Goal: Information Seeking & Learning: Learn about a topic

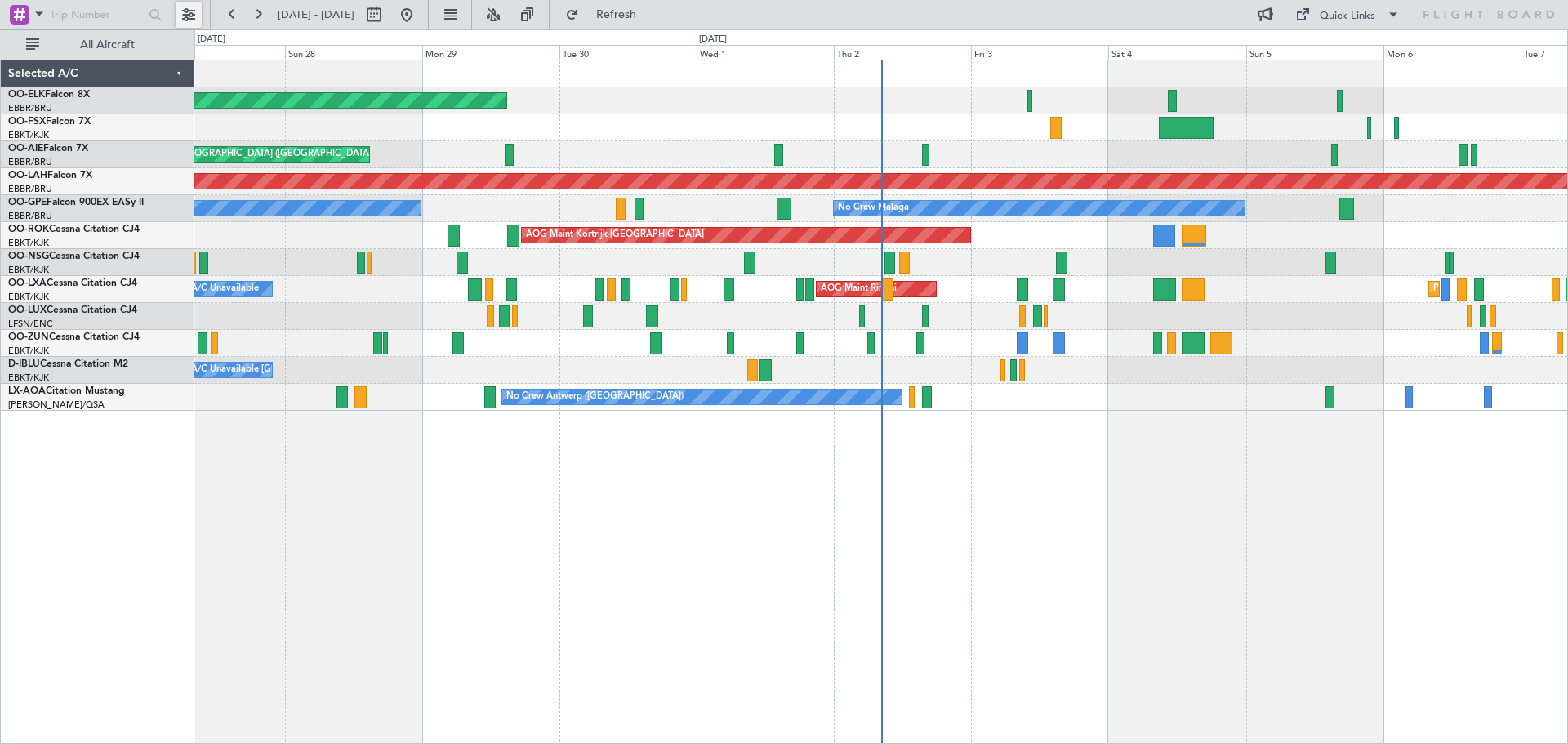
click at [188, 17] on button at bounding box center [188, 15] width 27 height 27
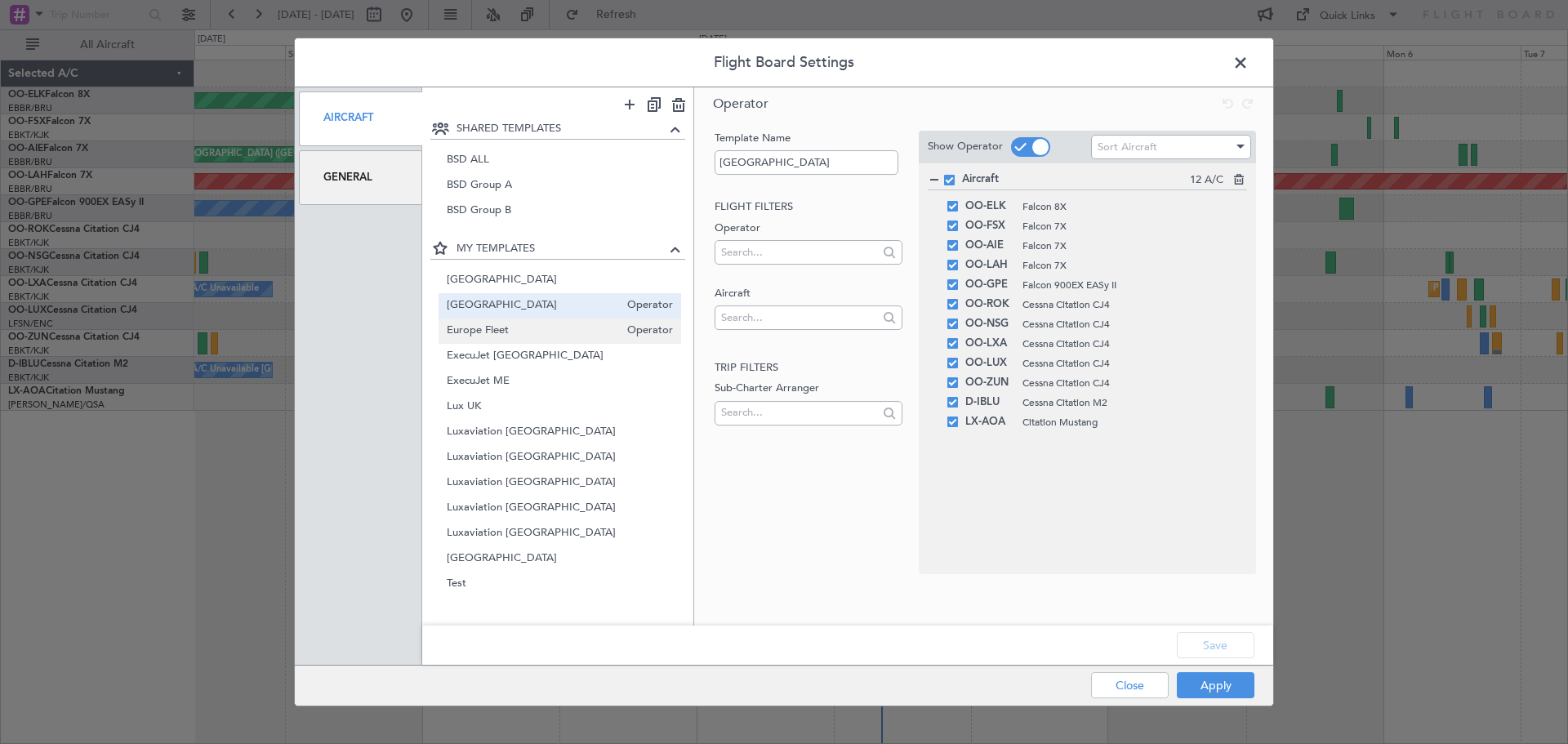
click at [542, 333] on span "Europe Fleet" at bounding box center [533, 331] width 173 height 17
type input "Europe Fleet"
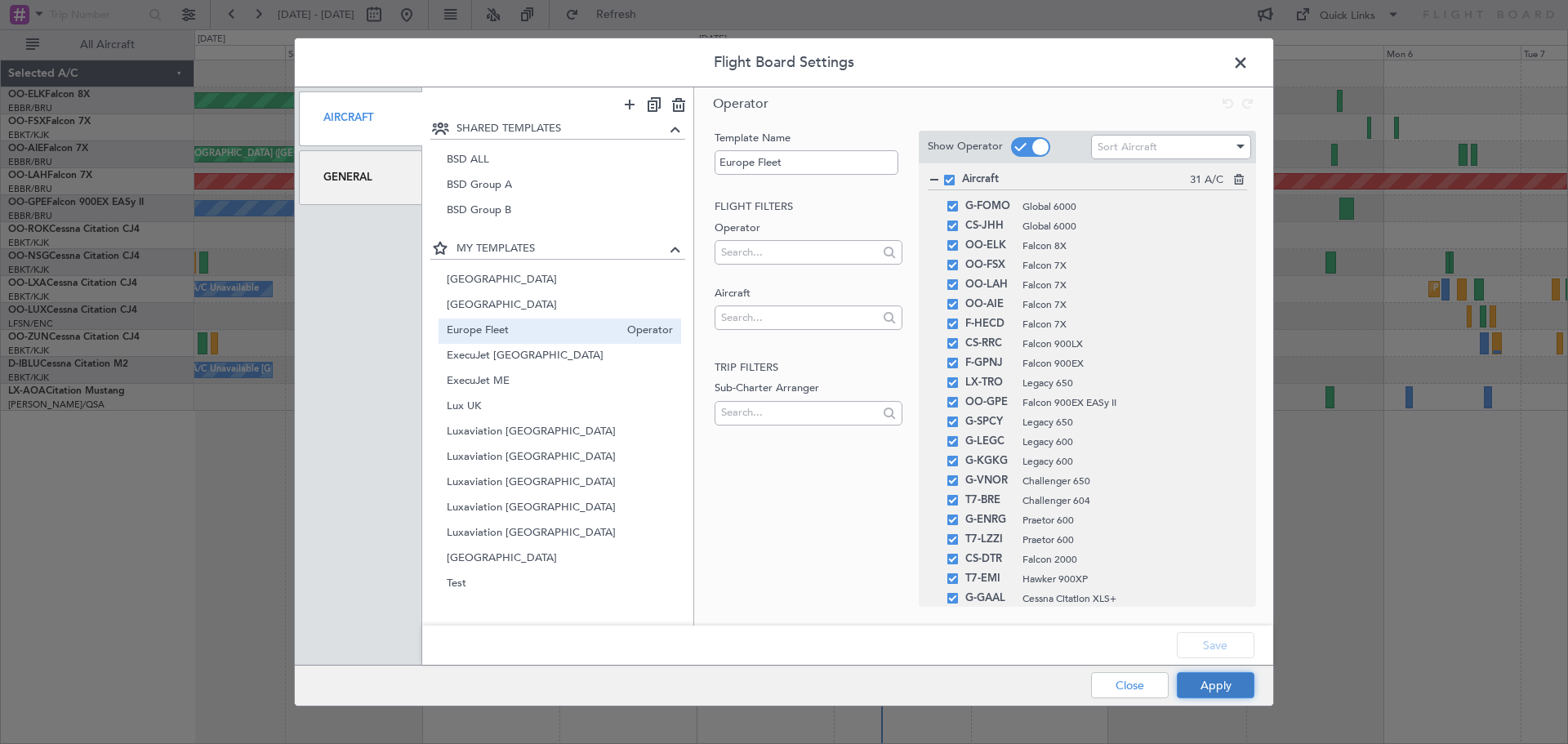
click at [1216, 684] on button "Apply" at bounding box center [1216, 685] width 78 height 27
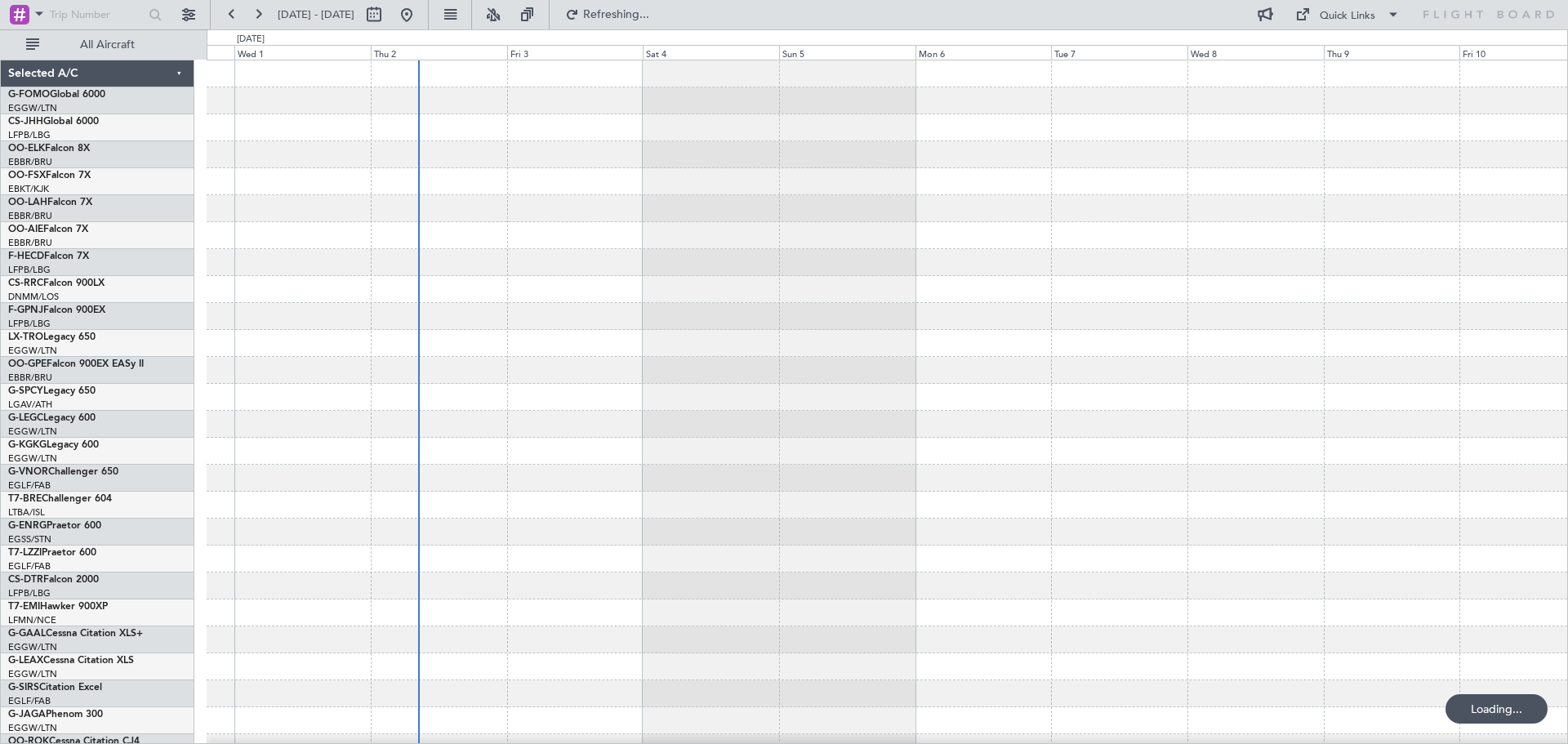
click at [679, 404] on div at bounding box center [887, 492] width 1360 height 862
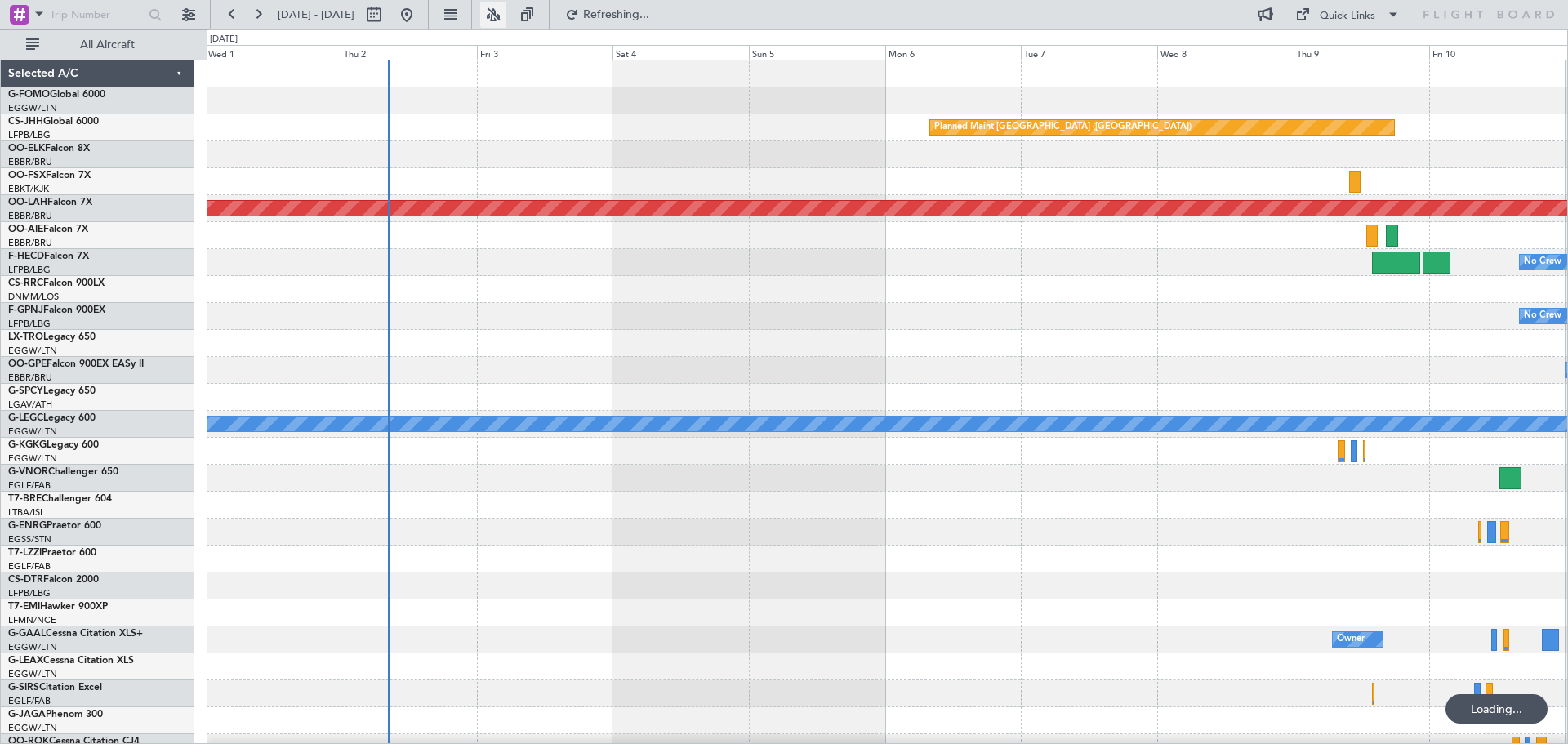
click at [506, 13] on button at bounding box center [493, 15] width 27 height 27
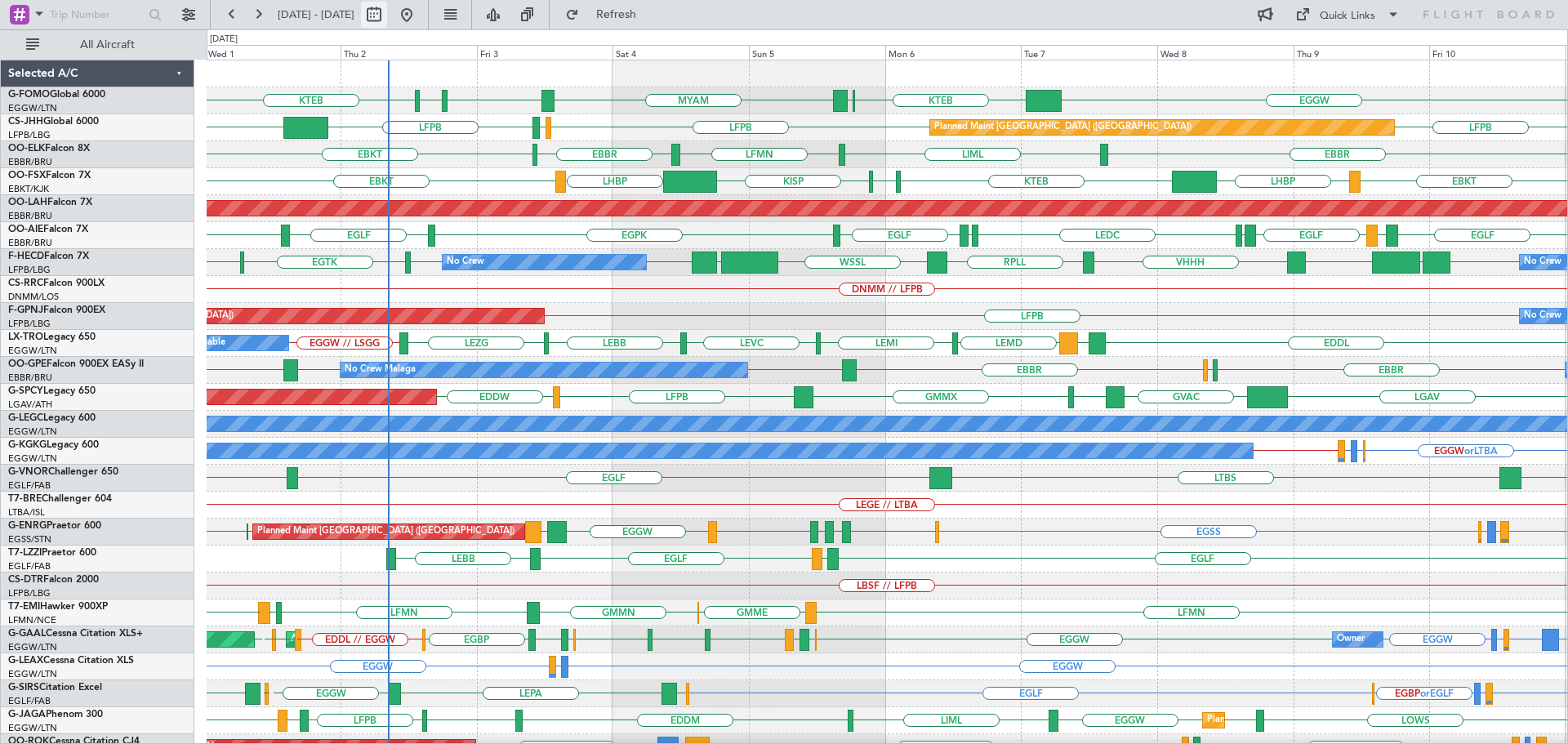
click at [387, 12] on button at bounding box center [374, 15] width 27 height 27
select select "10"
select select "2025"
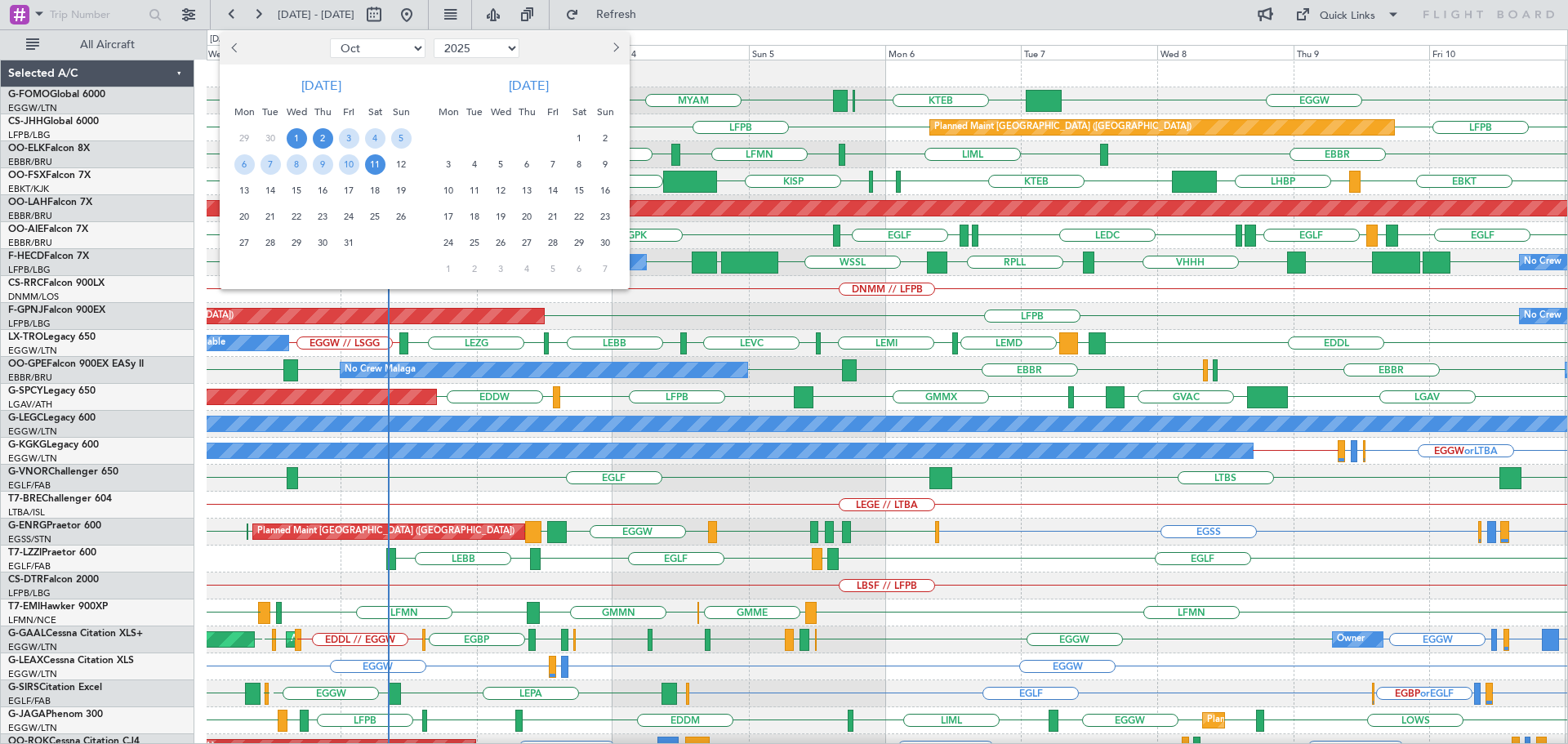
click at [323, 139] on span "2" at bounding box center [323, 139] width 21 height 21
click at [322, 158] on span "9" at bounding box center [323, 164] width 21 height 21
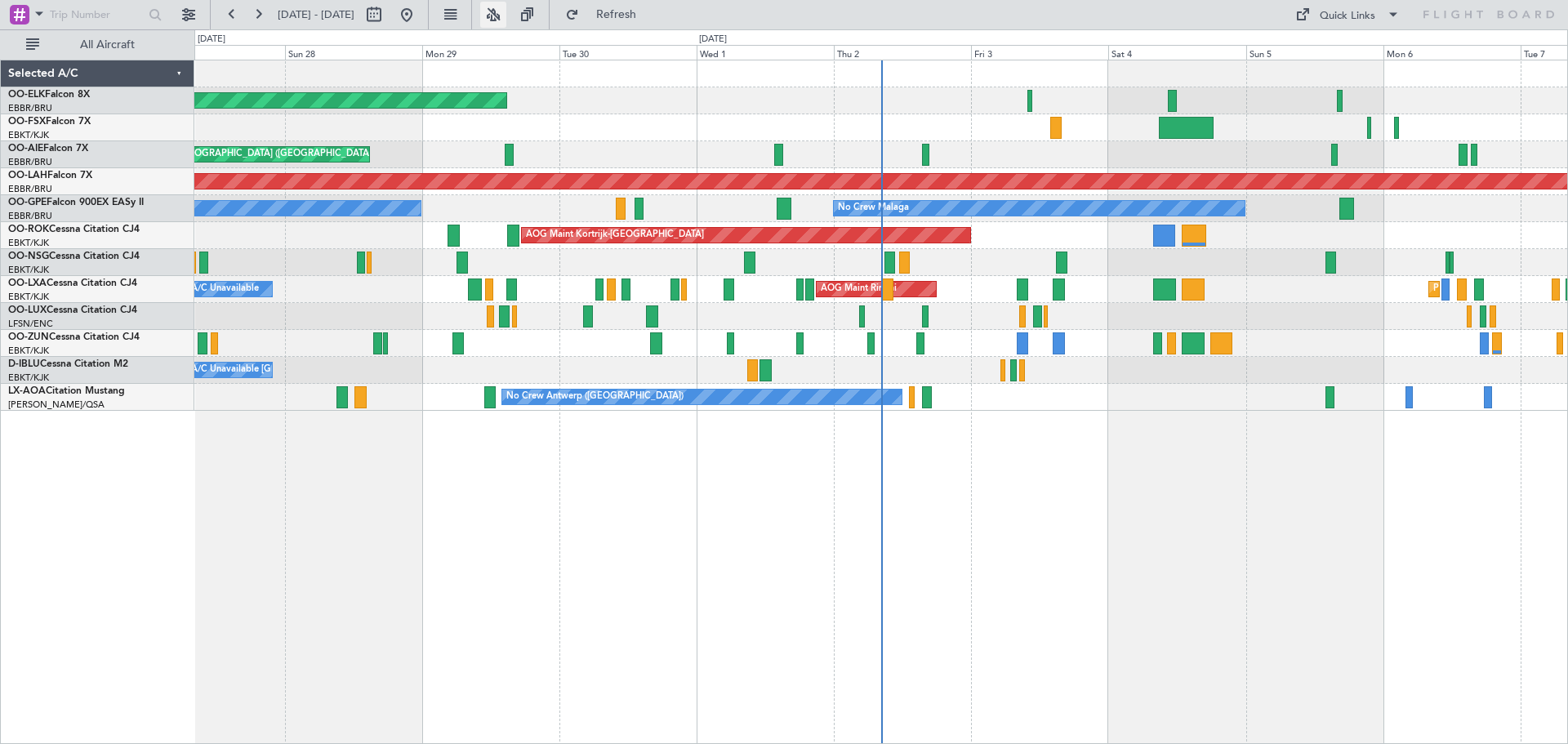
click at [506, 8] on button at bounding box center [493, 15] width 27 height 27
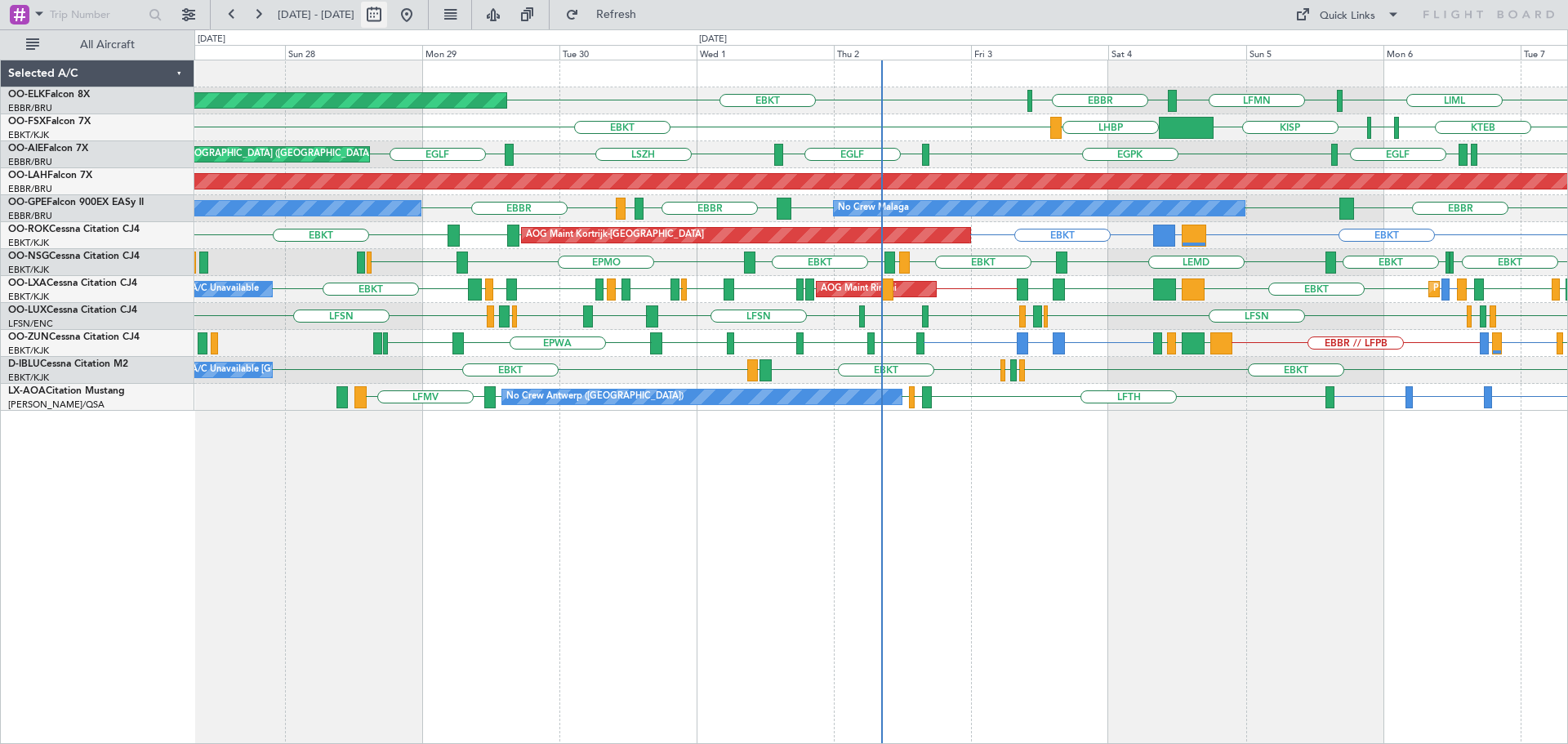
click at [387, 11] on button at bounding box center [374, 15] width 27 height 27
select select "9"
select select "2025"
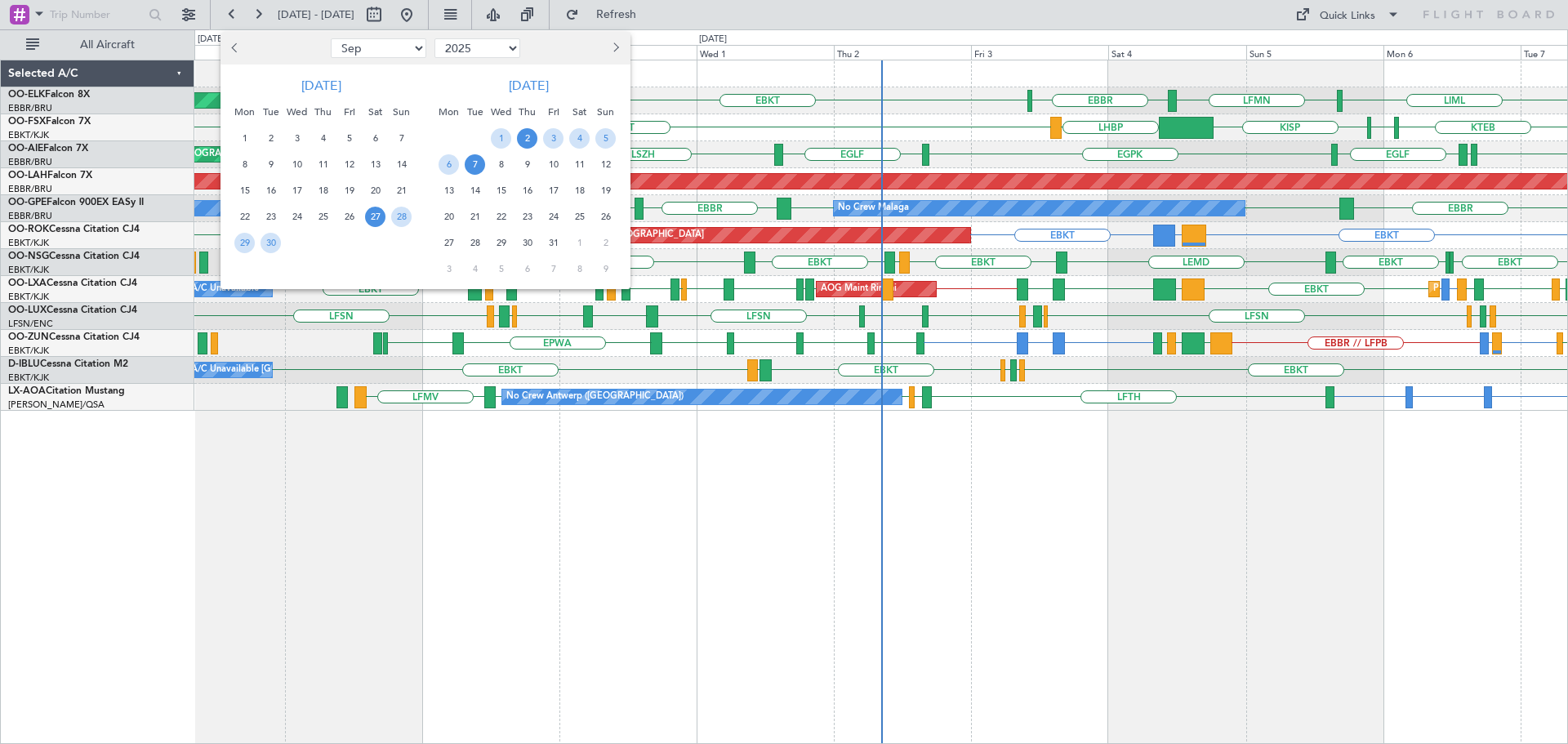
click at [526, 135] on span "2" at bounding box center [527, 139] width 21 height 21
click at [522, 158] on span "9" at bounding box center [527, 164] width 21 height 21
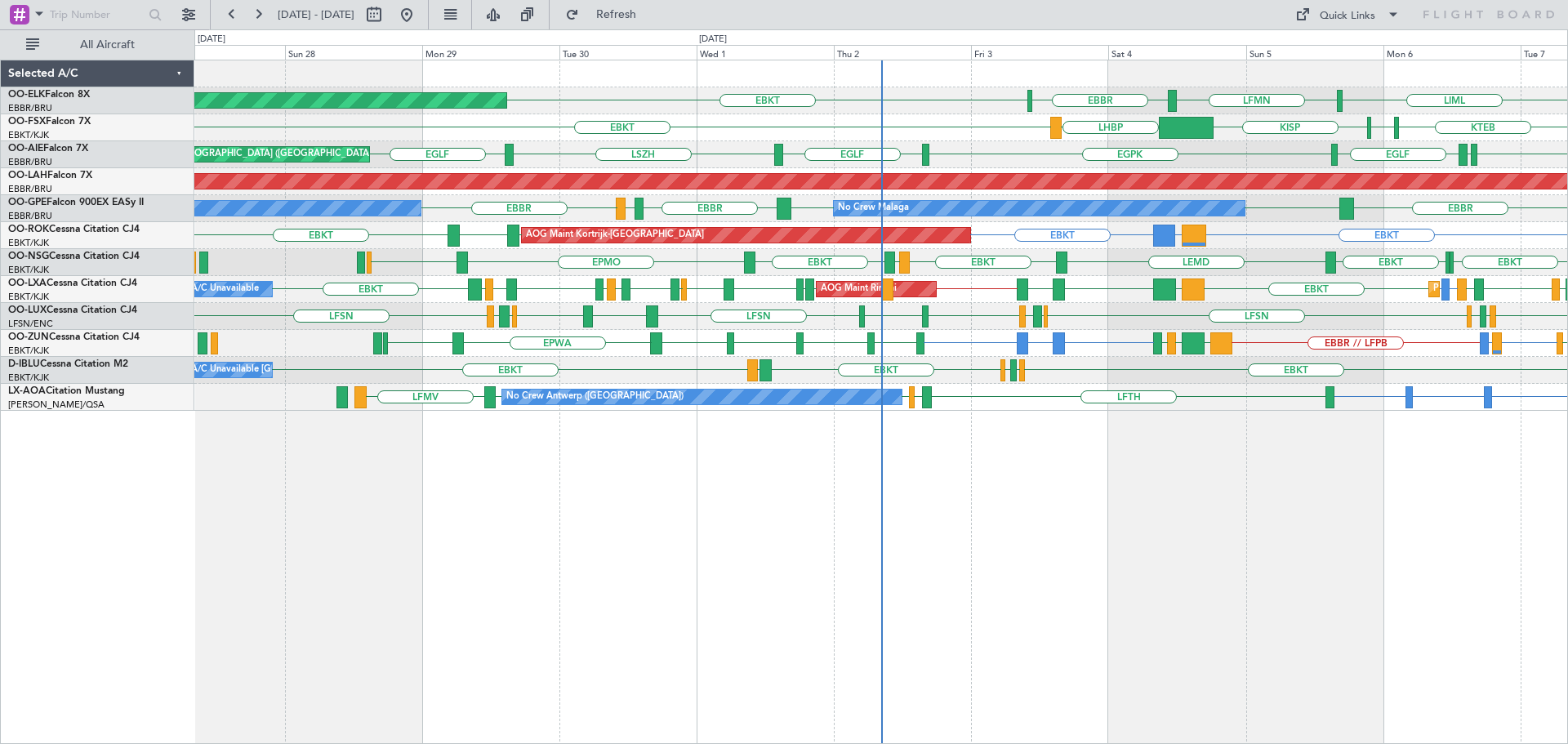
select select "10"
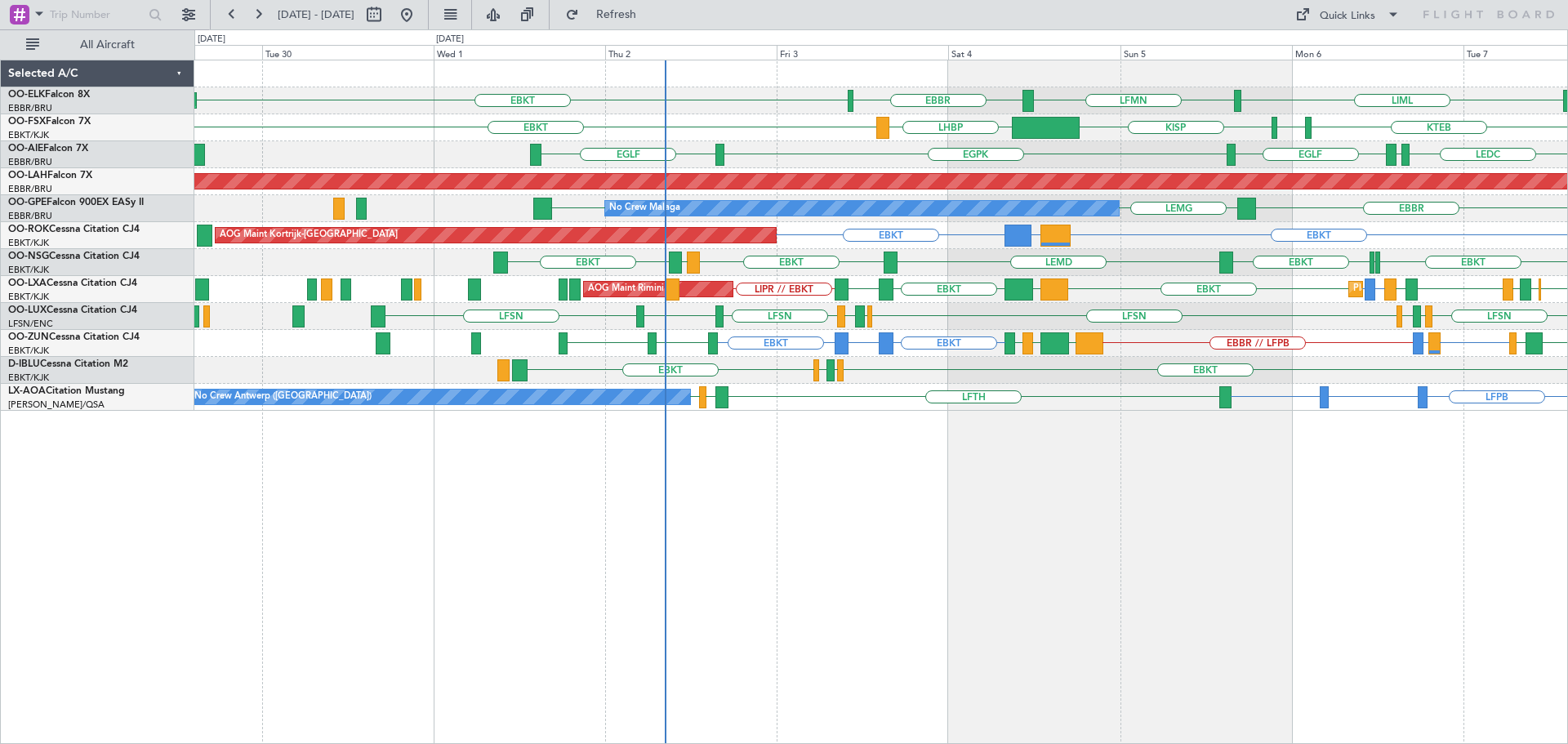
click at [700, 307] on div "EBBR EBKT LFMN Planned Maint [GEOGRAPHIC_DATA]-[GEOGRAPHIC_DATA] LIML [GEOGRAPH…" at bounding box center [880, 236] width 1373 height 351
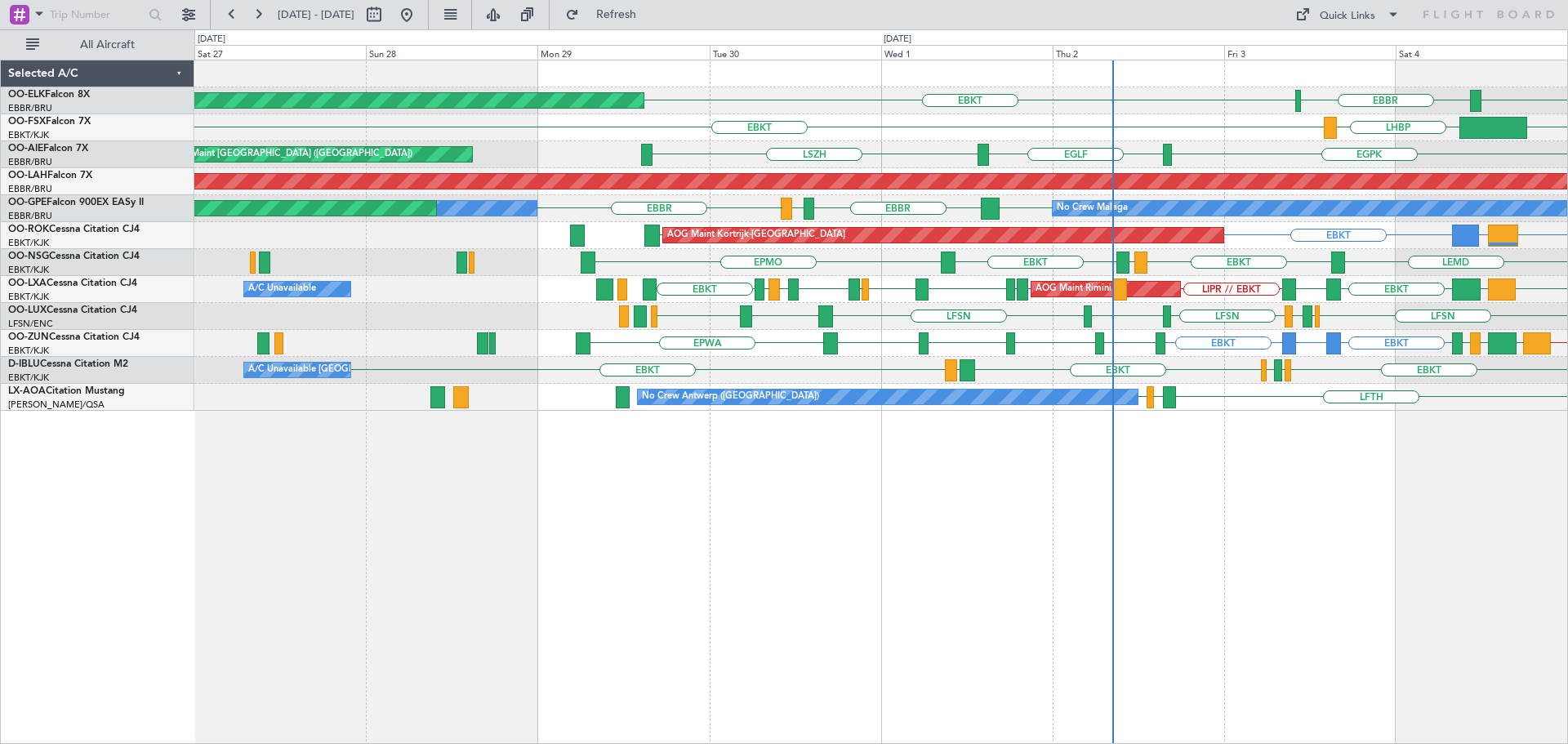
click at [883, 298] on div "EBBR EBKT LFMN Planned Maint [GEOGRAPHIC_DATA]-[GEOGRAPHIC_DATA] LIML EBKT LHBP…" at bounding box center [880, 236] width 1373 height 351
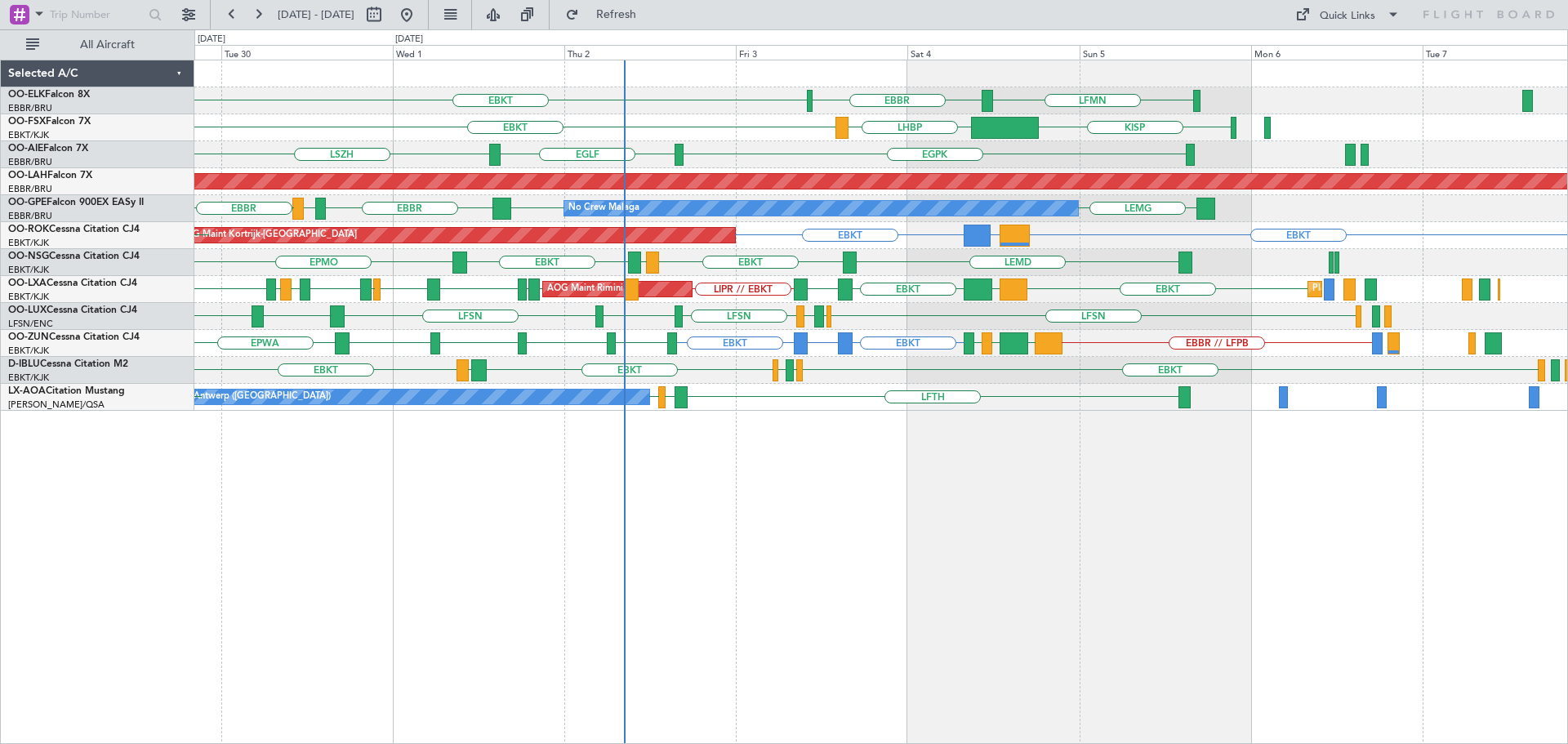
click at [926, 346] on div "EBBR EBKT LFMN Planned Maint [GEOGRAPHIC_DATA]-[GEOGRAPHIC_DATA] EBKT LHBP [GEO…" at bounding box center [880, 236] width 1373 height 351
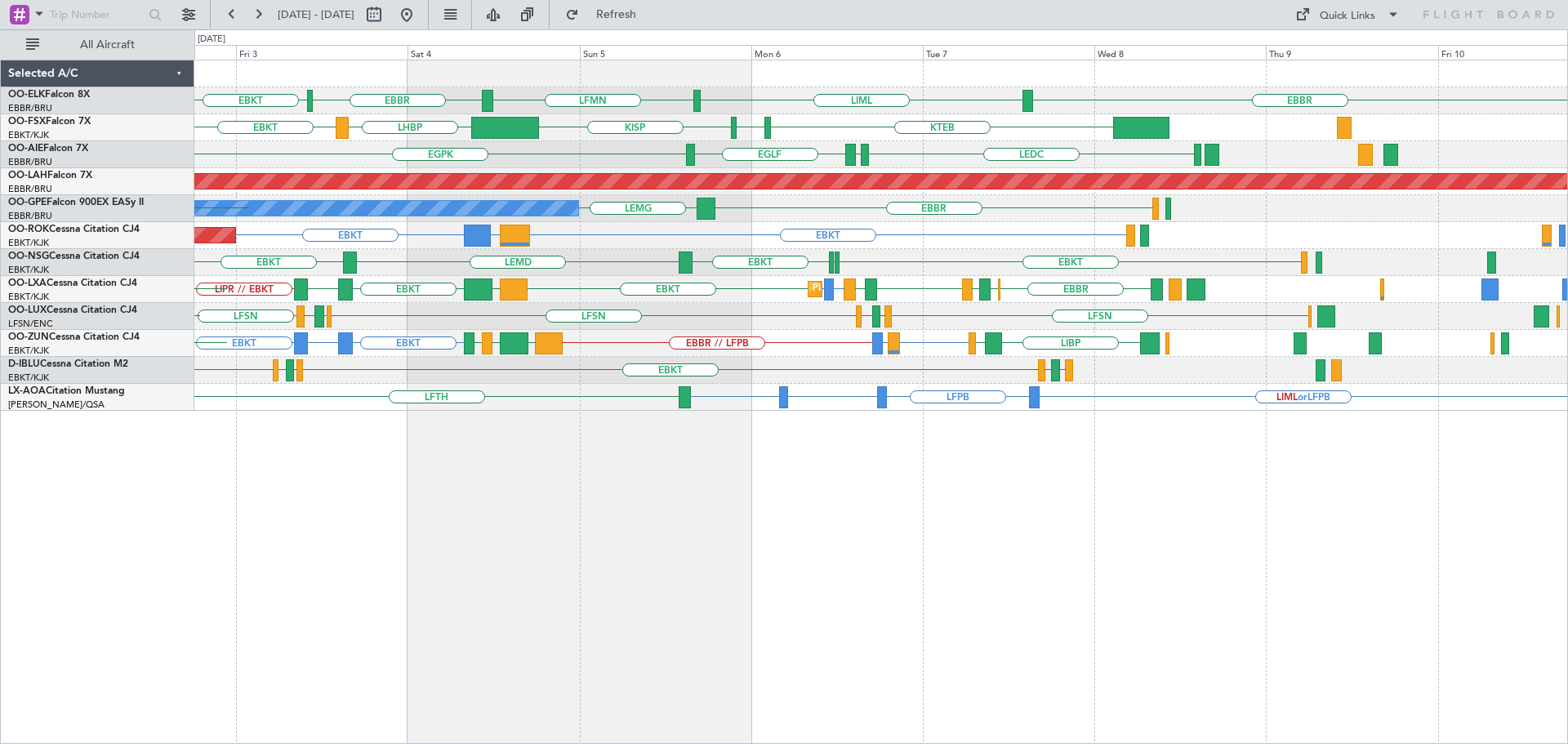
click at [802, 394] on div "EBBR EBKT [GEOGRAPHIC_DATA] LIML LFMN EBKT LHBP KTEB KPVD [GEOGRAPHIC_DATA] [GE…" at bounding box center [880, 236] width 1373 height 351
